Goal: Task Accomplishment & Management: Use online tool/utility

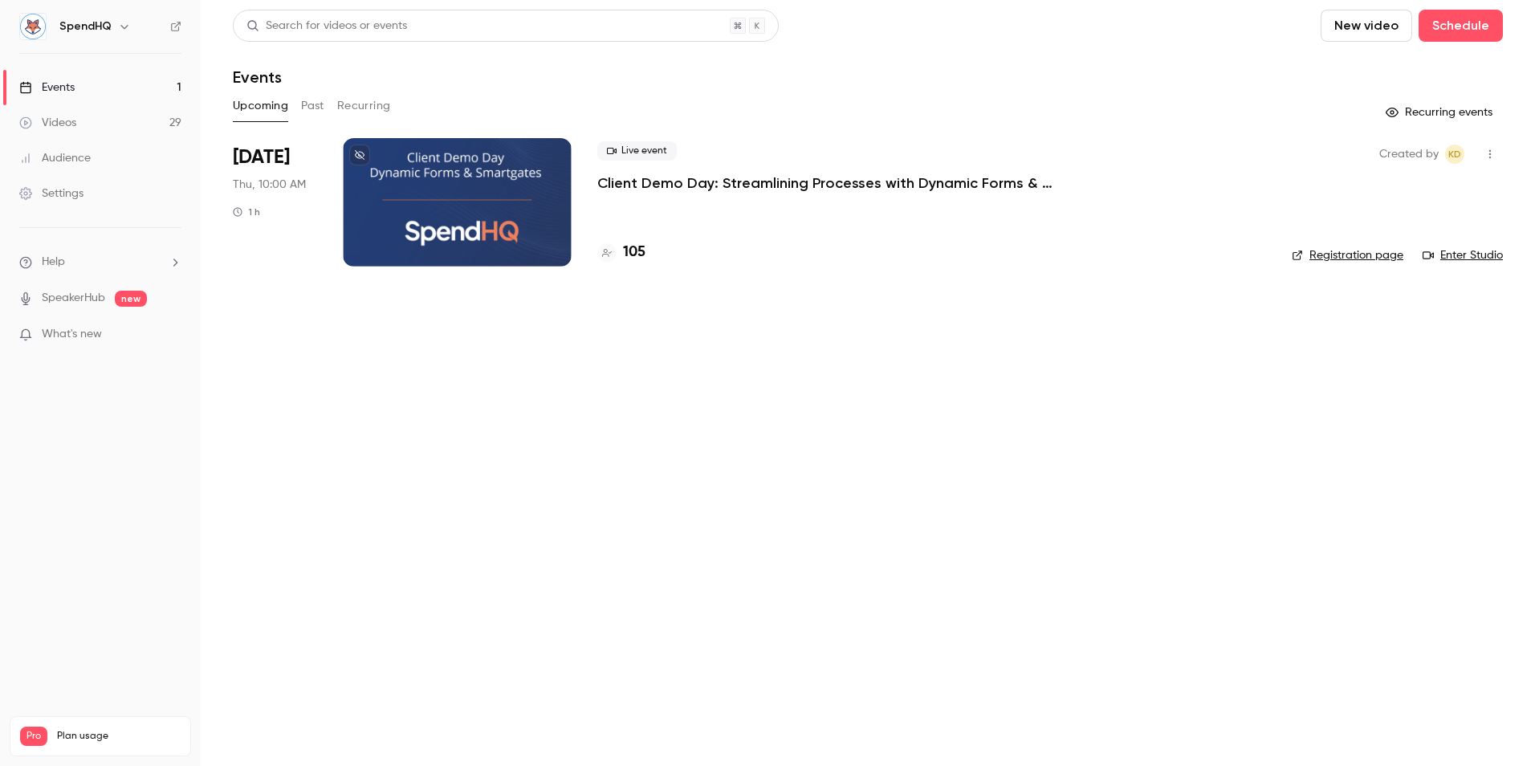
click at [432, 186] on div at bounding box center [457, 202] width 229 height 128
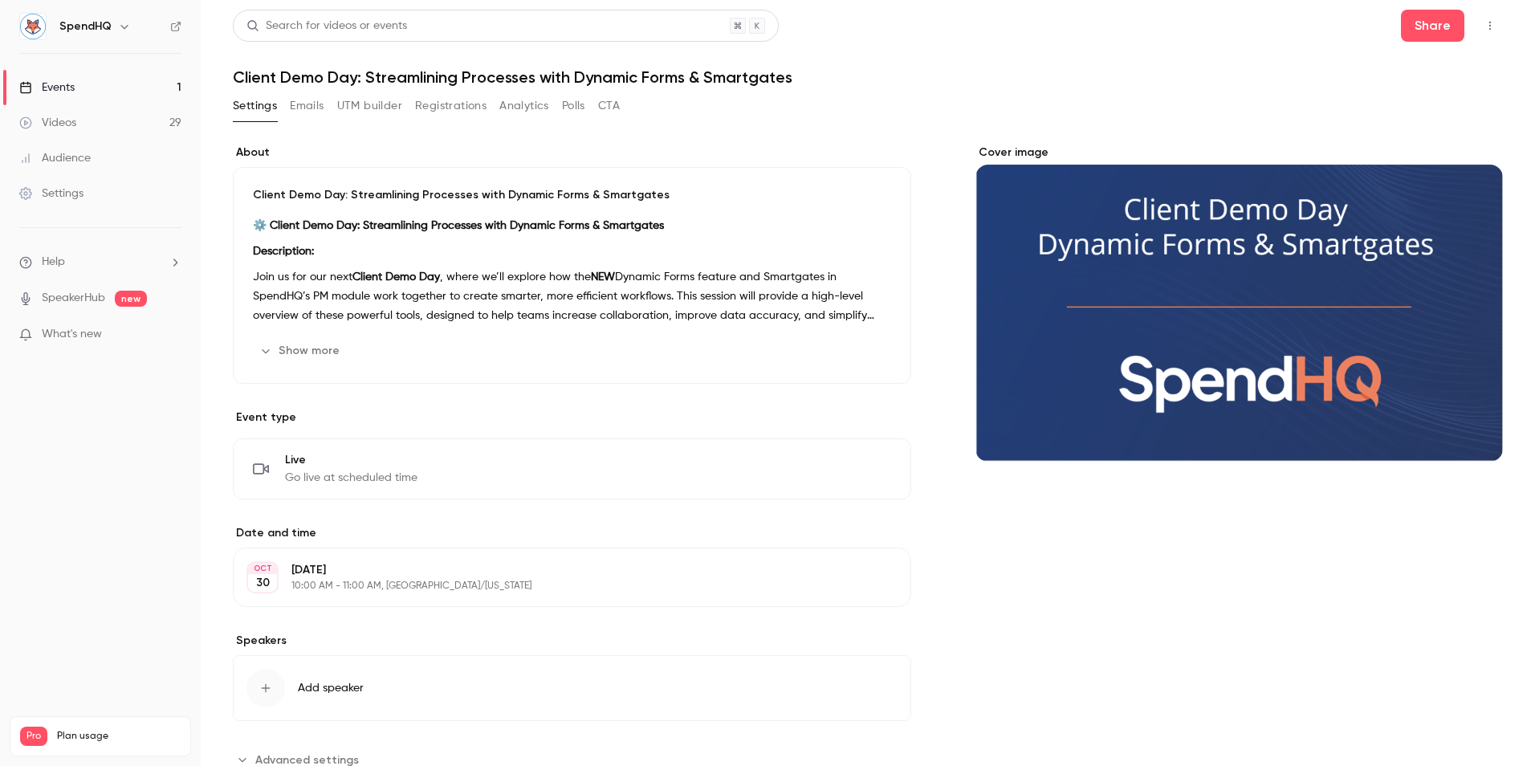
click at [433, 110] on button "Registrations" at bounding box center [450, 106] width 71 height 26
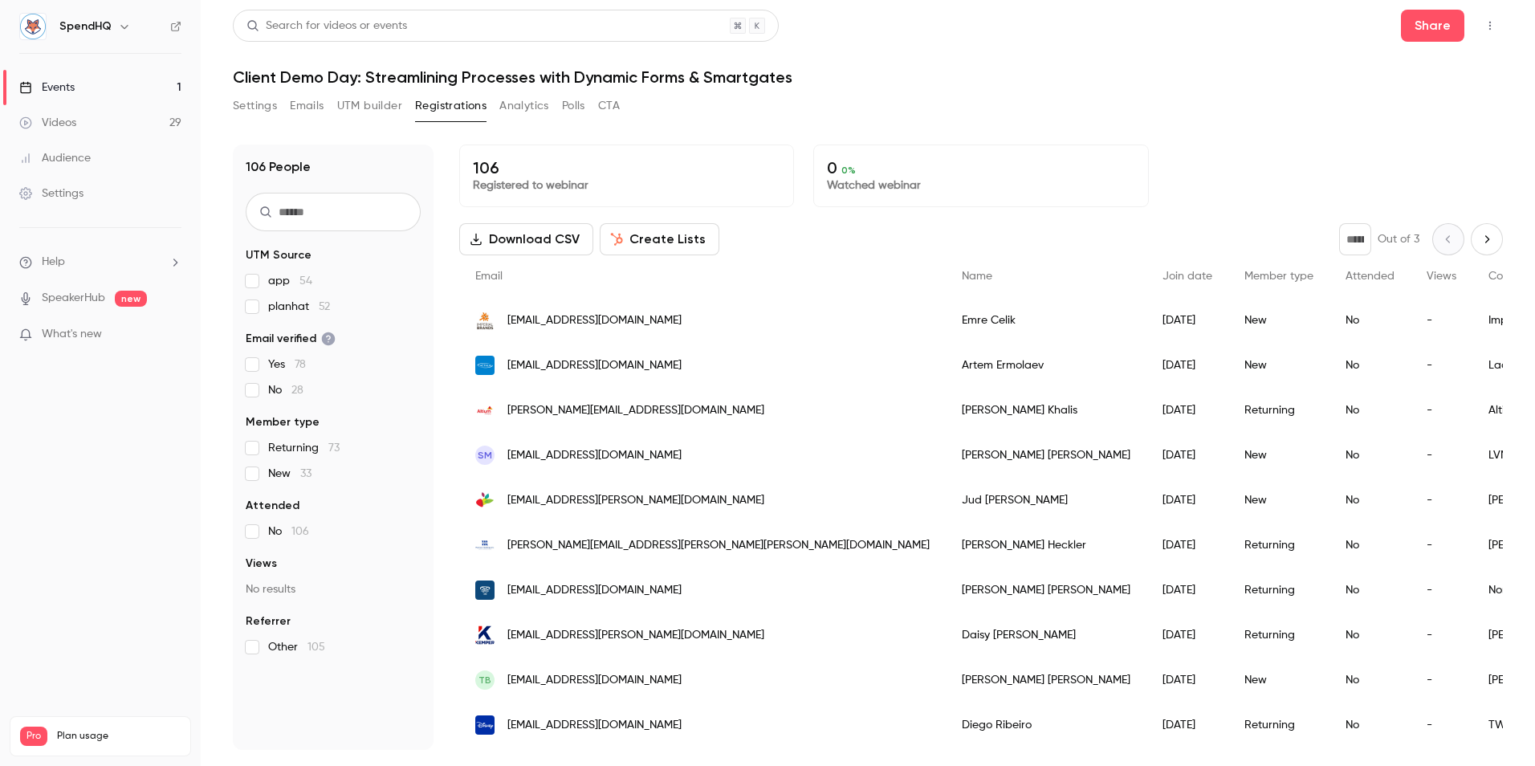
scroll to position [13, 0]
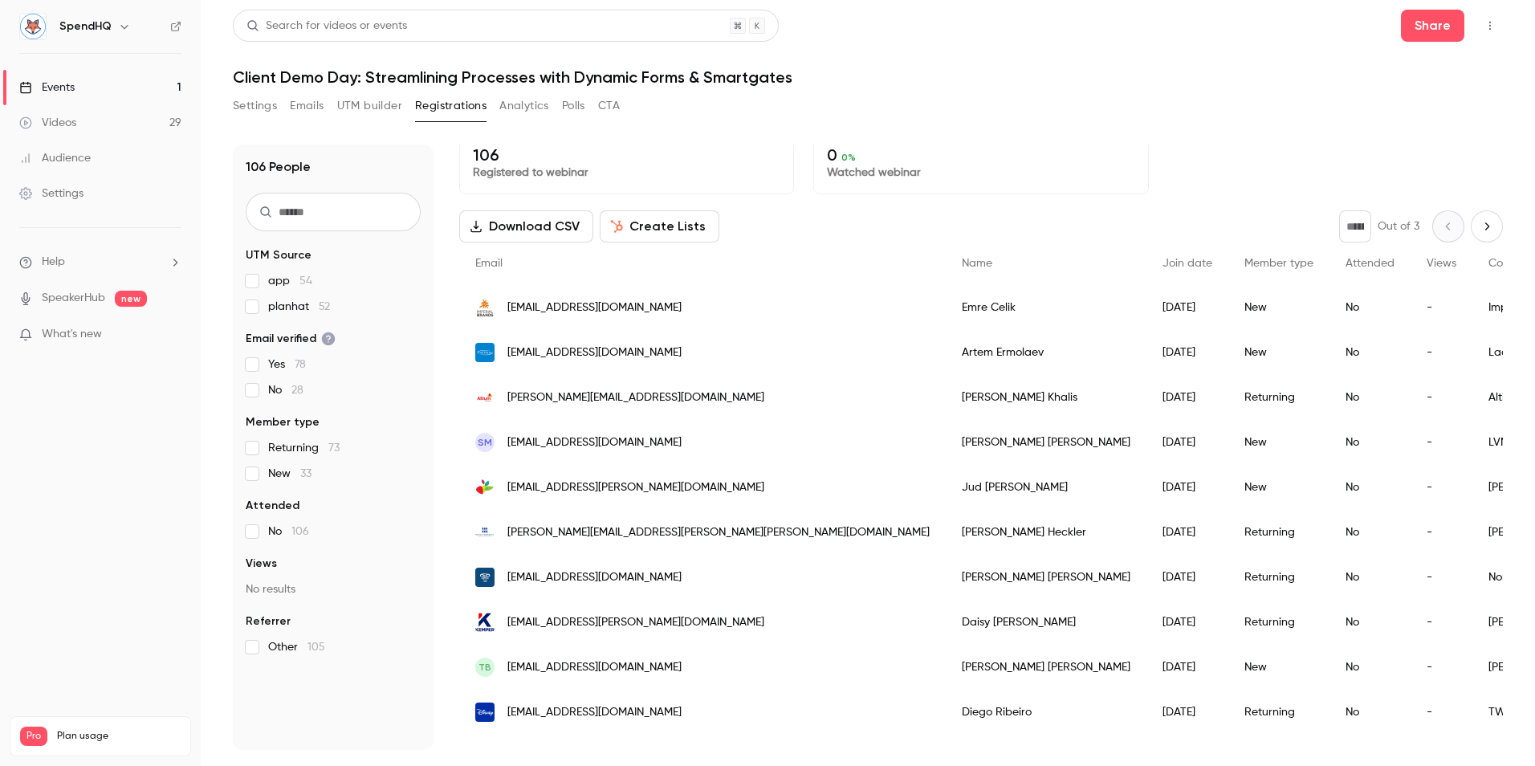
click at [364, 106] on button "UTM builder" at bounding box center [369, 106] width 65 height 26
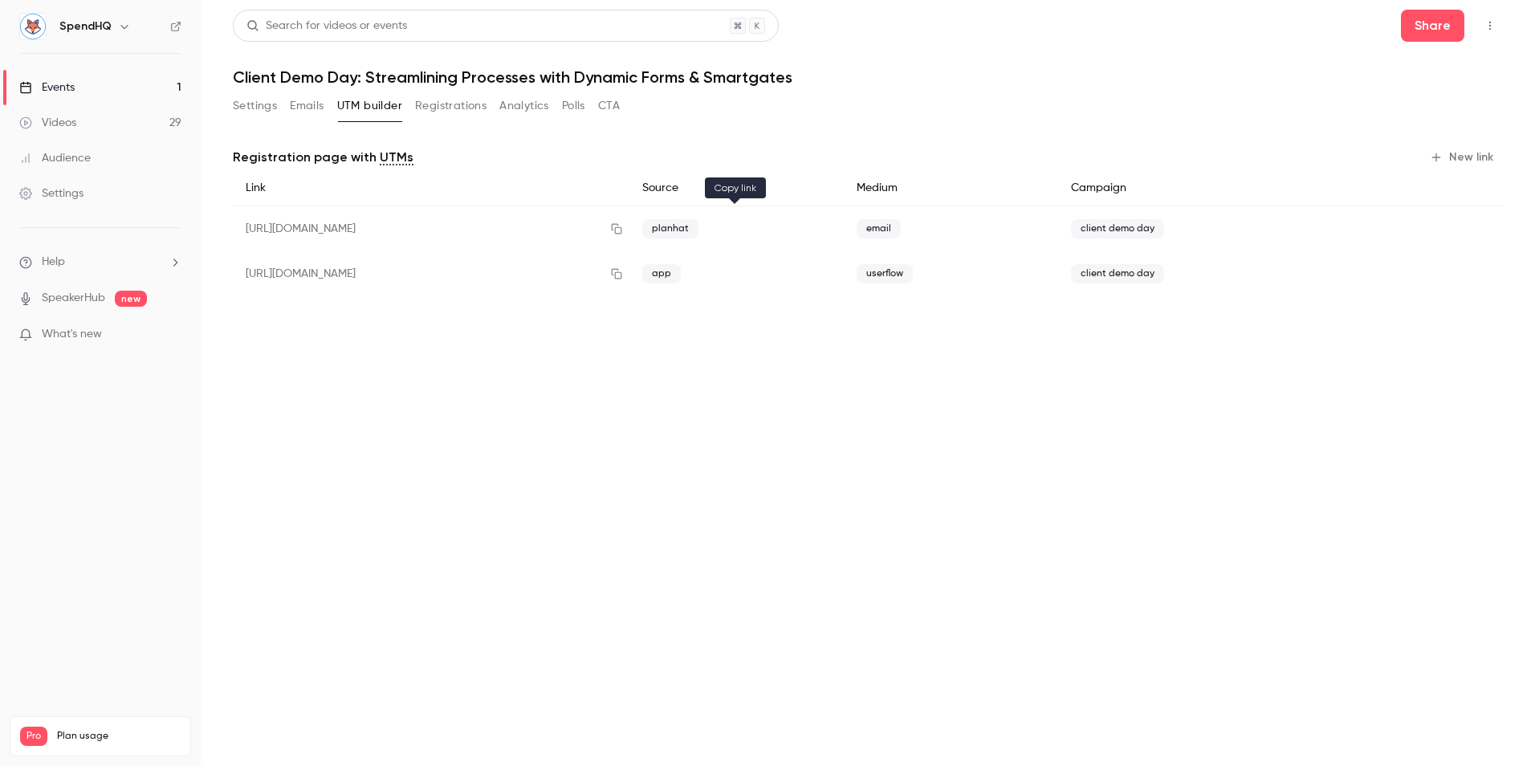
click at [623, 229] on icon "button" at bounding box center [616, 228] width 13 height 11
